Goal: Information Seeking & Learning: Check status

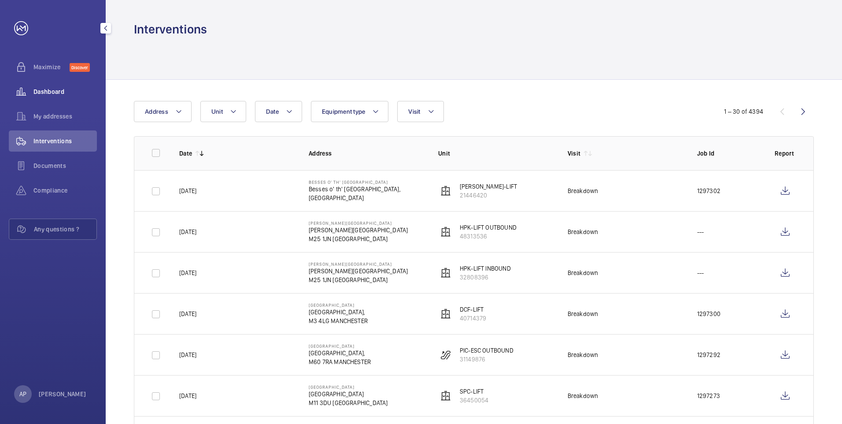
click at [43, 99] on div "Dashboard" at bounding box center [53, 91] width 88 height 21
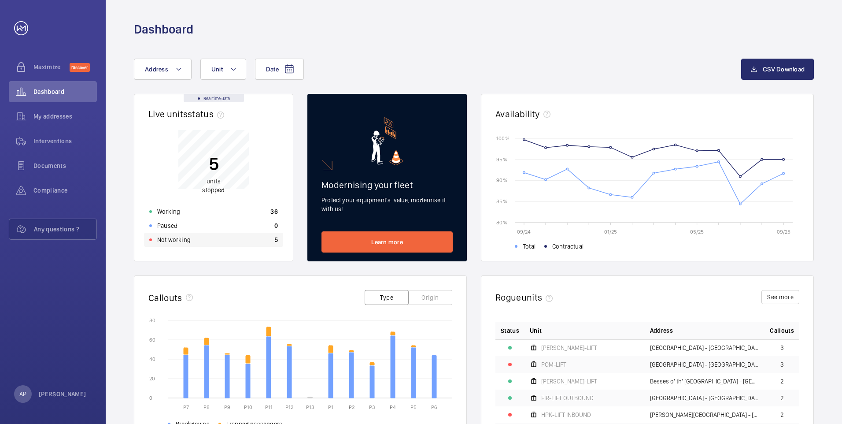
click at [174, 241] on p "Not working" at bounding box center [173, 239] width 33 height 9
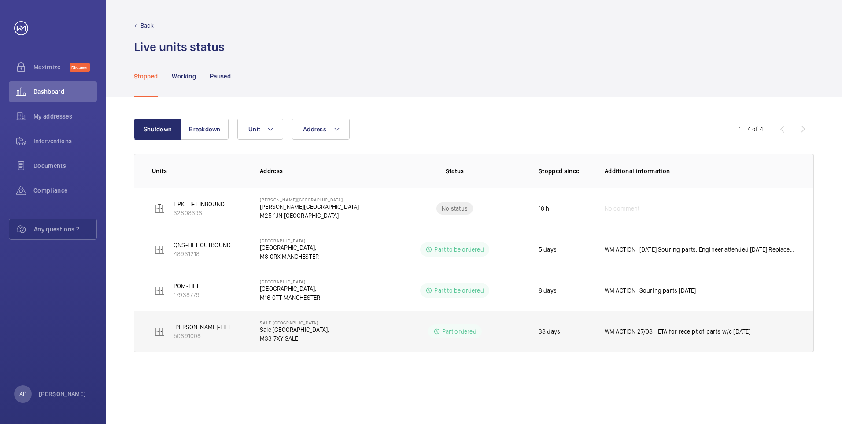
click at [276, 324] on p "Sale [GEOGRAPHIC_DATA]" at bounding box center [294, 322] width 69 height 5
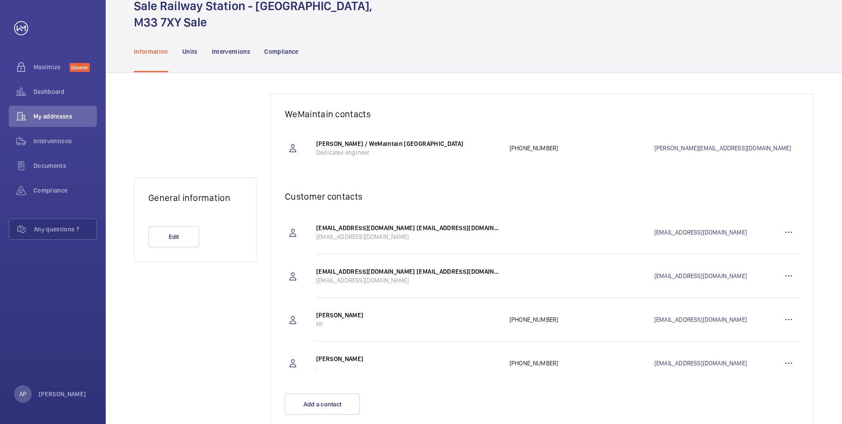
scroll to position [44, 0]
